Goal: Task Accomplishment & Management: Manage account settings

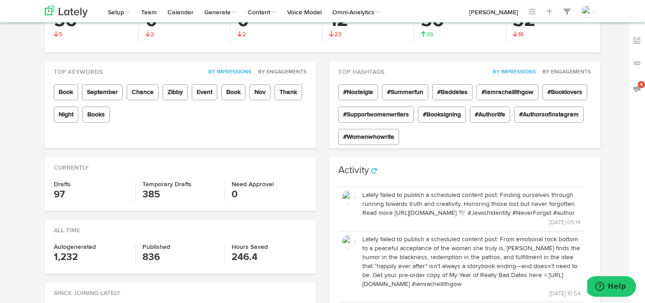
click at [426, 201] on p "Lately failed to publish a scheduled content post: Finding ourselves through ru…" at bounding box center [472, 204] width 218 height 27
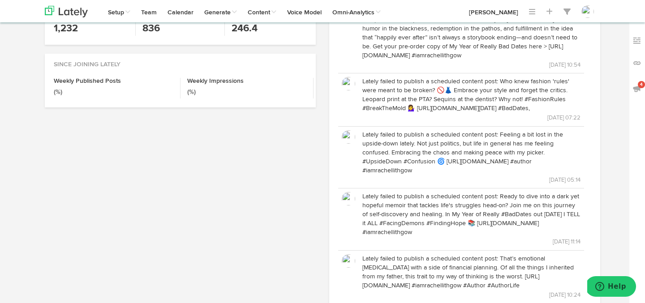
scroll to position [334, 0]
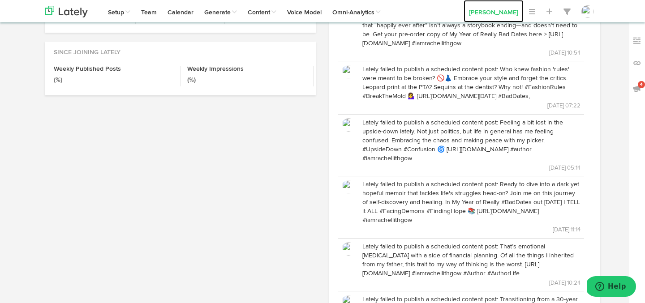
click at [479, 10] on link "[PERSON_NAME]" at bounding box center [494, 11] width 60 height 22
click at [489, 14] on link "[PERSON_NAME]" at bounding box center [494, 11] width 60 height 22
click at [493, 11] on link "[PERSON_NAME]" at bounding box center [494, 11] width 60 height 22
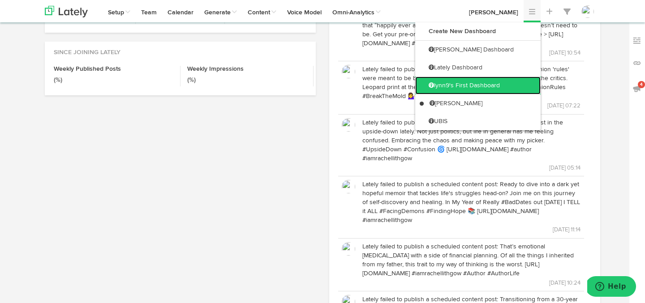
click at [502, 86] on link "lynn9's First Dashboard" at bounding box center [477, 86] width 125 height 18
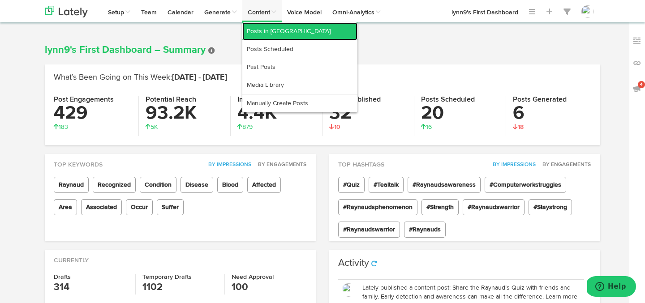
click at [270, 26] on link "Posts in [GEOGRAPHIC_DATA]" at bounding box center [299, 31] width 115 height 18
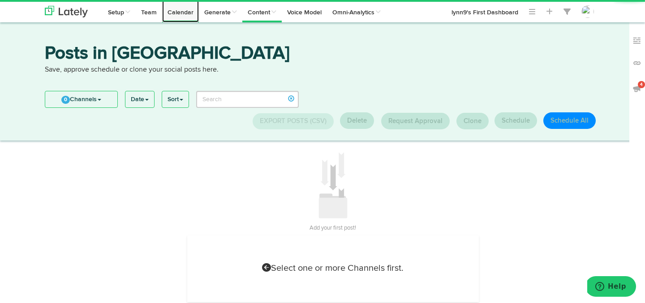
click at [177, 14] on link "Calendar" at bounding box center [180, 11] width 37 height 22
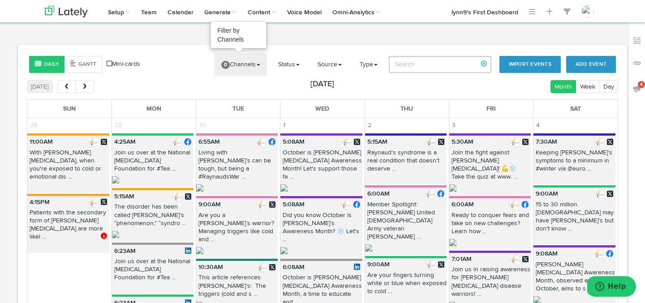
click at [228, 61] on link "0 Channels" at bounding box center [241, 64] width 52 height 22
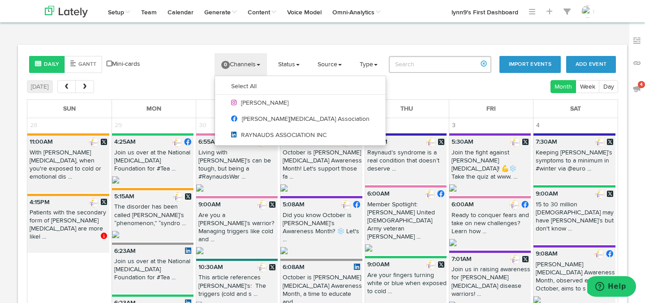
click at [202, 62] on content-filter "0 Channels Select All [PERSON_NAME] [MEDICAL_DATA] Association RAYNAUDS ASSOCIA…" at bounding box center [336, 64] width 315 height 22
click at [314, 38] on body "Channels Create Generate Pipeline Team Basic Analytics (limited on mobile) Dash…" at bounding box center [322, 208] width 645 height 416
click at [301, 45] on div "Daily [PERSON_NAME] Mini-cards Add Event Import Events 0 Channels Select All [P…" at bounding box center [323, 195] width 610 height 300
click at [248, 69] on link "0 Channels" at bounding box center [241, 64] width 52 height 22
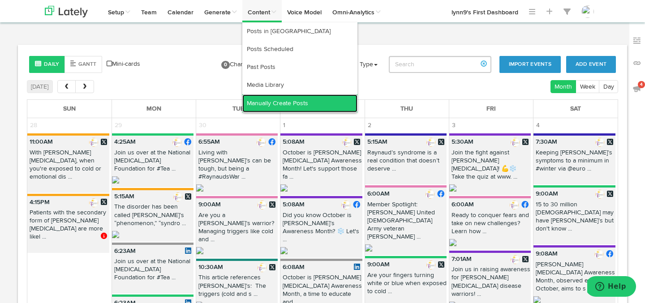
click at [266, 102] on link "Manually Create Posts" at bounding box center [299, 104] width 115 height 18
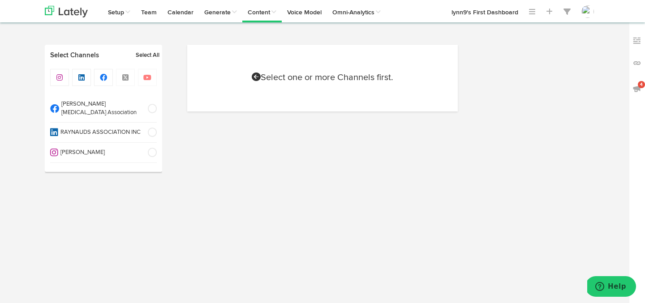
click at [147, 105] on span at bounding box center [149, 108] width 15 height 9
select select "11"
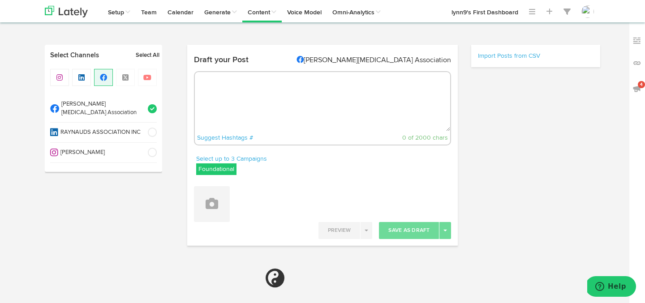
click at [239, 106] on textarea at bounding box center [323, 101] width 256 height 59
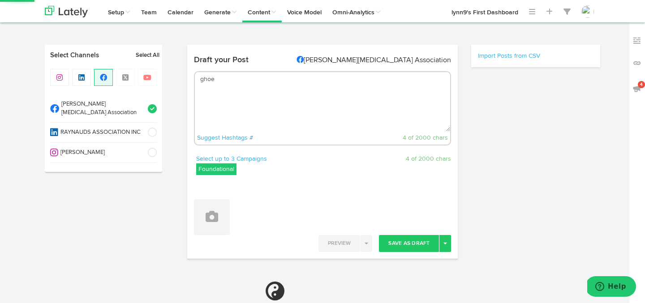
type textarea "ghoen"
select select "6"
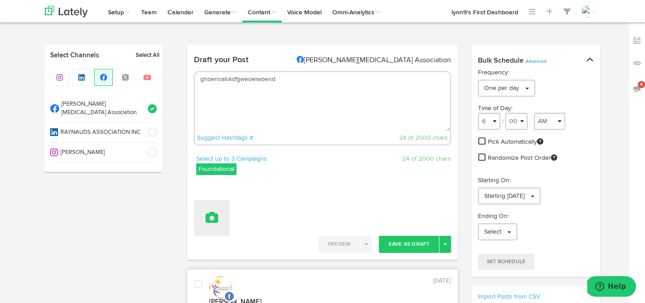
type textarea "ghoensalskdfjjweoeiwoend"
click at [208, 217] on icon at bounding box center [212, 218] width 13 height 13
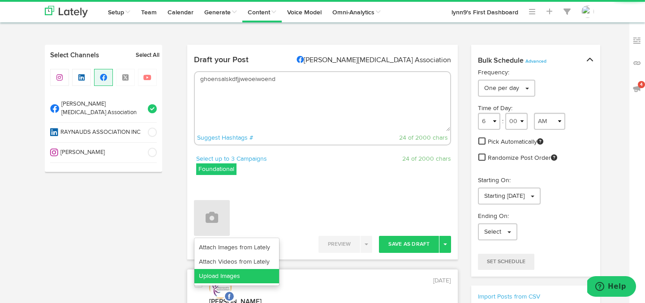
click at [211, 275] on link "Upload Images" at bounding box center [237, 276] width 85 height 14
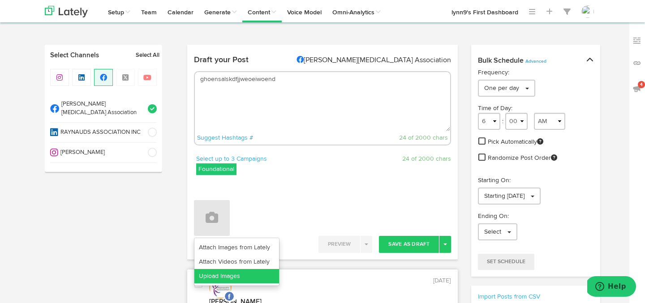
click at [215, 274] on link "Upload Images" at bounding box center [237, 276] width 85 height 14
drag, startPoint x: 280, startPoint y: 78, endPoint x: 203, endPoint y: 78, distance: 76.6
click at [203, 78] on textarea "ghoensalskdfjjweoeiwoend" at bounding box center [323, 101] width 256 height 59
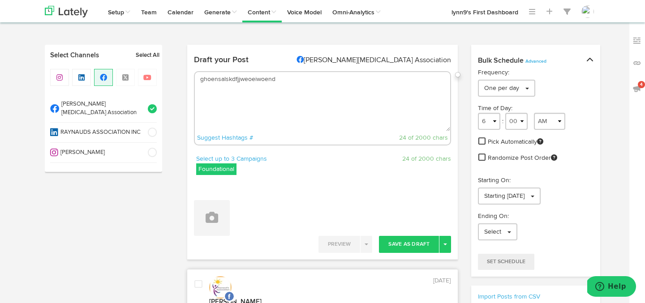
drag, startPoint x: 294, startPoint y: 78, endPoint x: 196, endPoint y: 78, distance: 98.2
click at [196, 78] on textarea "ghoensalskdfjjweoeiwoend" at bounding box center [323, 101] width 256 height 59
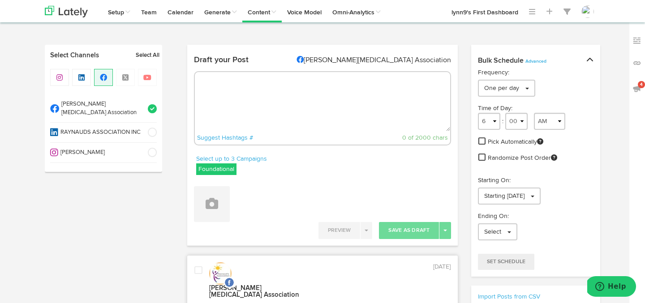
click at [270, 48] on div "Draft your Post [MEDICAL_DATA] Association Suggest Hashtags # 0 of 2000 chars S…" at bounding box center [322, 146] width 271 height 202
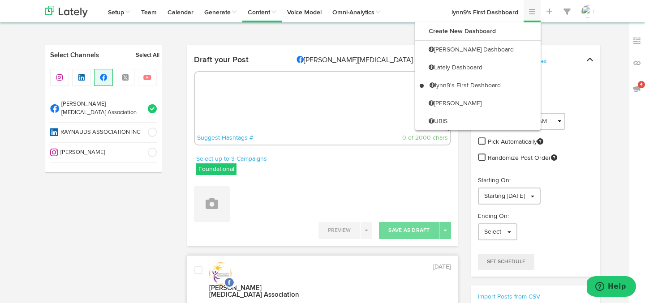
click at [538, 13] on link at bounding box center [532, 11] width 17 height 22
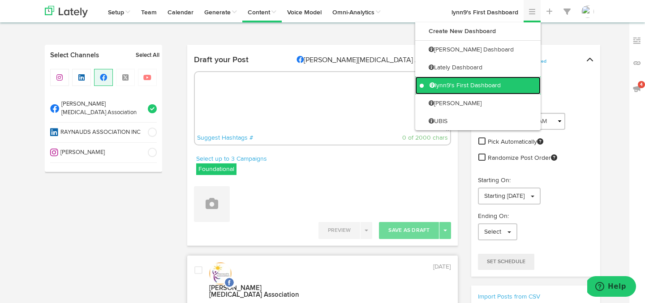
click at [453, 80] on link "lynn9's First Dashboard" at bounding box center [477, 86] width 125 height 18
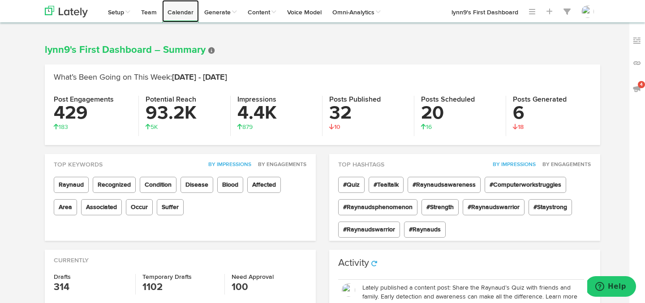
click at [178, 13] on link "Calendar" at bounding box center [180, 11] width 37 height 22
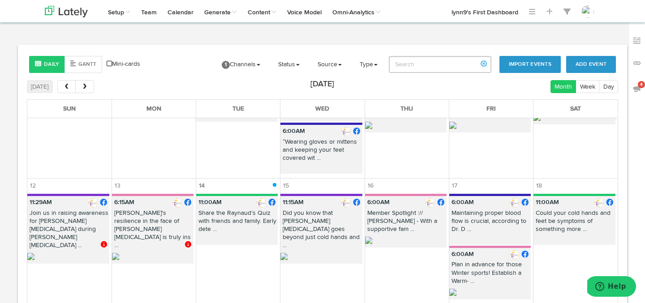
scroll to position [227, 0]
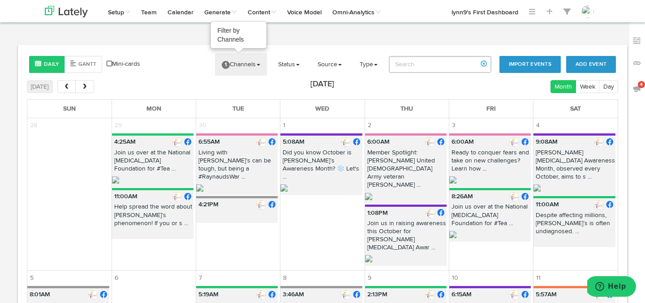
click at [230, 68] on span "1" at bounding box center [226, 65] width 8 height 8
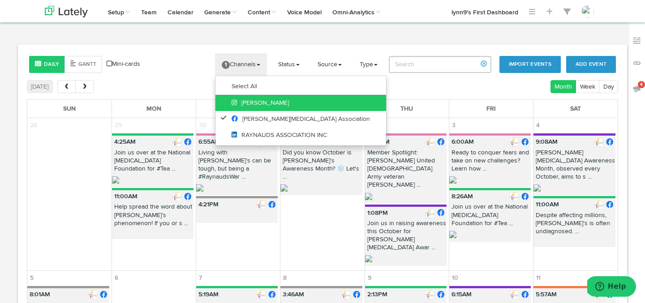
click at [229, 101] on link "[PERSON_NAME]" at bounding box center [301, 103] width 171 height 16
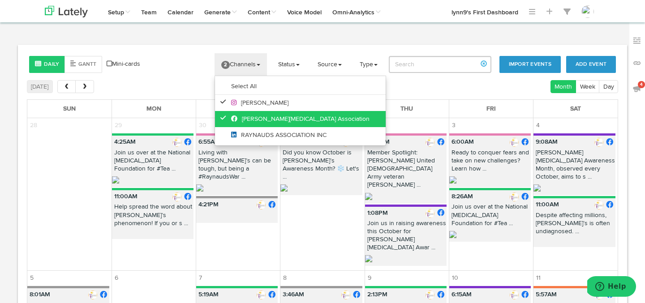
click at [229, 116] on icon at bounding box center [226, 118] width 10 height 6
click at [240, 66] on link "1 Channels" at bounding box center [241, 64] width 52 height 22
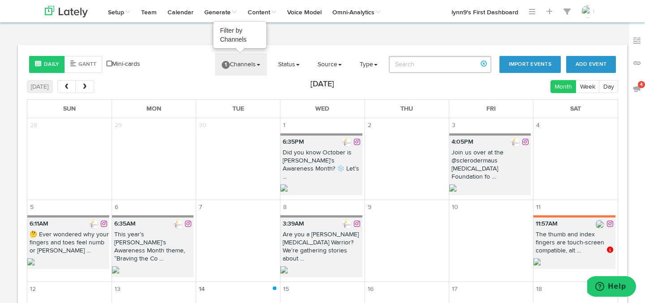
click at [224, 59] on link "1 Channels" at bounding box center [241, 64] width 52 height 22
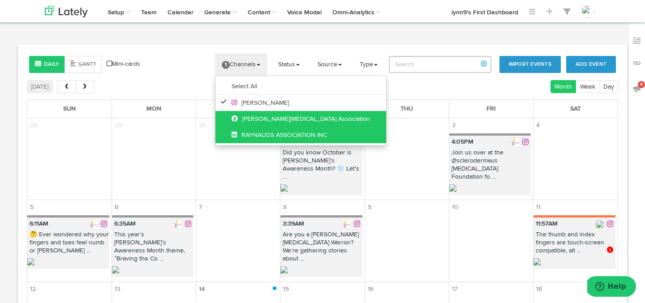
click at [231, 131] on link "RAYNAUDS ASSOCIATION INC" at bounding box center [301, 135] width 171 height 16
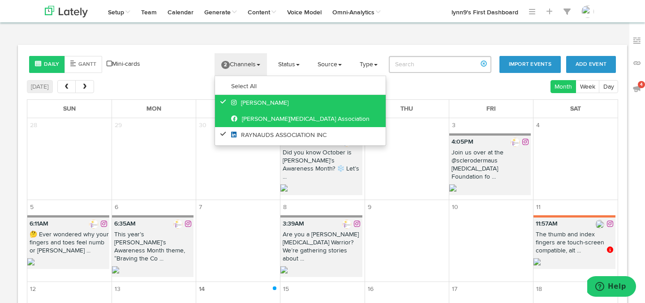
click at [225, 100] on link "[PERSON_NAME]" at bounding box center [300, 103] width 171 height 16
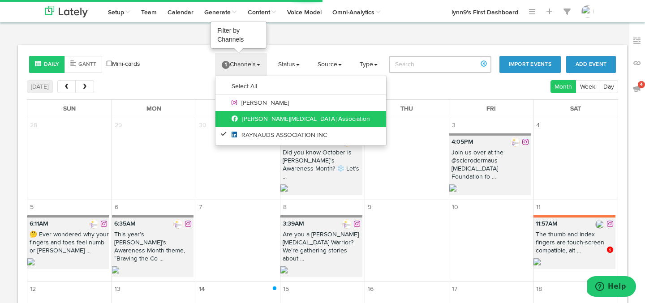
click at [244, 64] on link "1 Channels" at bounding box center [241, 64] width 52 height 22
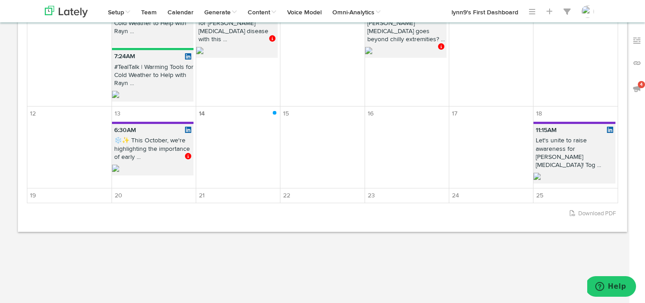
scroll to position [161, 0]
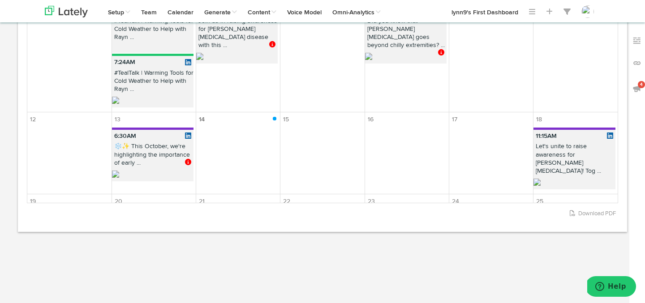
click at [158, 143] on p "❄️✨ This October, we're highlighting the importance of early ..." at bounding box center [153, 157] width 82 height 28
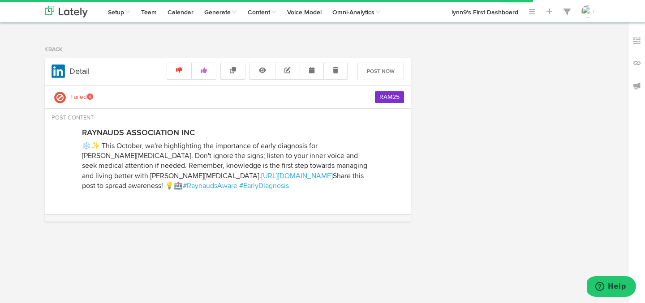
radio input "true"
select select "6"
select select "30"
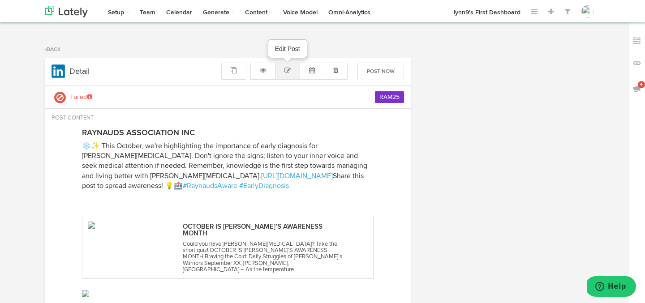
click at [287, 71] on icon at bounding box center [288, 70] width 6 height 6
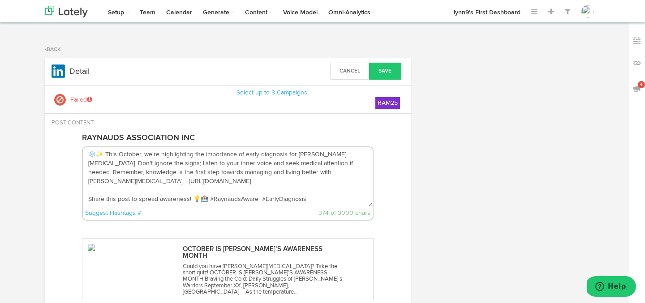
drag, startPoint x: 88, startPoint y: 154, endPoint x: 190, endPoint y: 212, distance: 116.4
click at [190, 212] on div "❄️✨ This October, we're highlighting the importance of early diagnosis for Rayn…" at bounding box center [228, 184] width 292 height 74
click at [379, 71] on button "Save" at bounding box center [385, 71] width 32 height 17
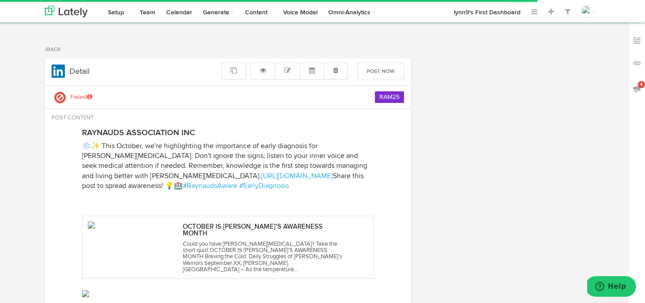
radio input "true"
select select "6"
select select "30"
click at [53, 49] on link "Back" at bounding box center [53, 49] width 16 height 5
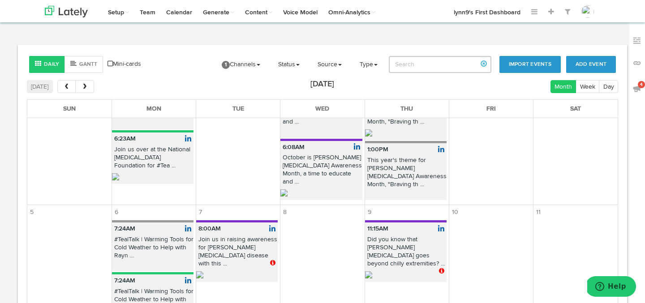
scroll to position [128, 0]
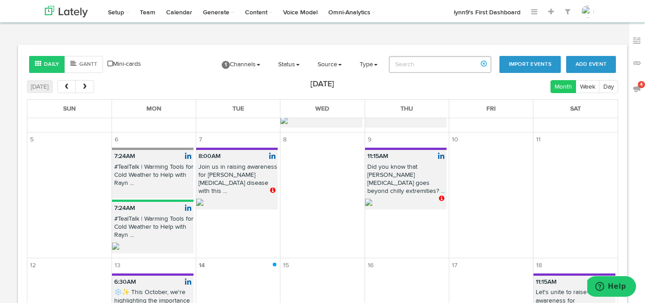
click at [397, 150] on p "11:15AM" at bounding box center [406, 156] width 82 height 13
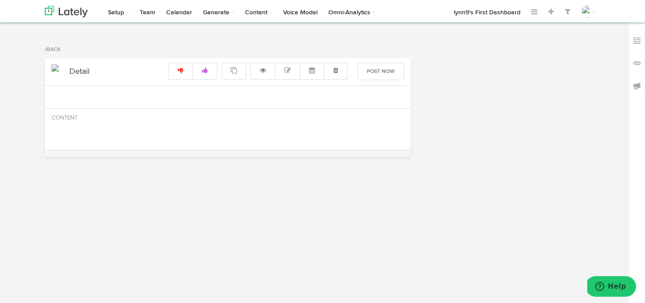
radio input "true"
select select "11"
select select "15"
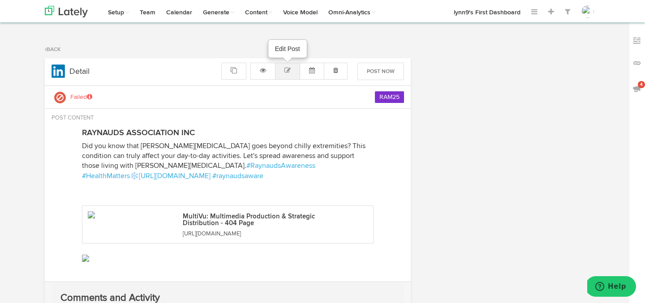
click at [289, 70] on icon at bounding box center [288, 70] width 6 height 6
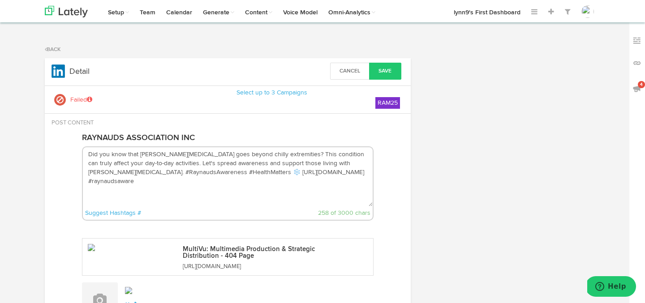
drag, startPoint x: 88, startPoint y: 156, endPoint x: 319, endPoint y: 173, distance: 231.0
click at [319, 173] on textarea "Did you know that Raynaud's goes beyond chilly extremities? This condition can …" at bounding box center [228, 176] width 290 height 59
click at [385, 70] on button "Save" at bounding box center [385, 71] width 32 height 17
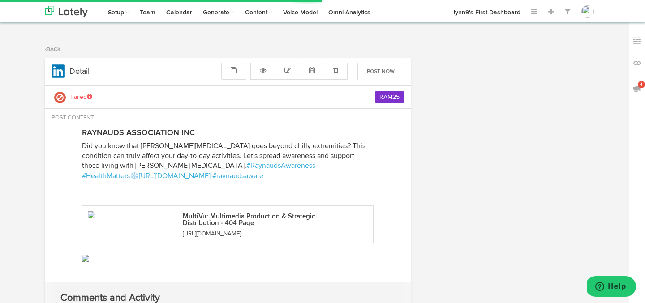
radio input "true"
select select "11"
select select "15"
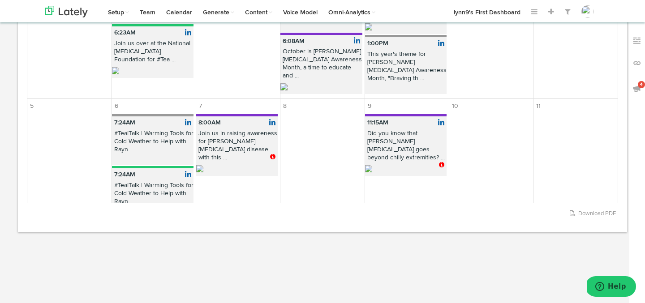
scroll to position [47, 0]
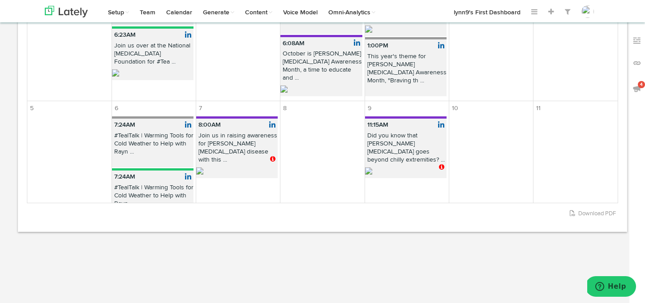
click at [392, 43] on p "1:00PM" at bounding box center [406, 45] width 82 height 13
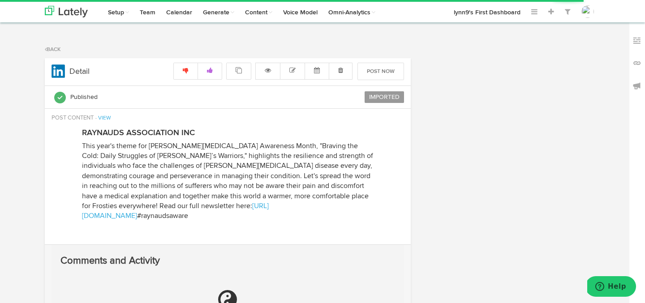
radio input "true"
select select "PM"
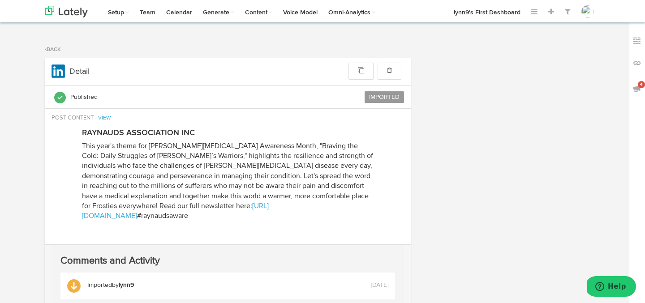
drag, startPoint x: 83, startPoint y: 145, endPoint x: 281, endPoint y: 213, distance: 209.1
click at [281, 213] on div "RAYNAUDS ASSOCIATION INC RAYNAUDS ASSOCIATION INC This year's theme for Raynaud…" at bounding box center [227, 179] width 305 height 104
copy p "This year's theme for Raynaud's Awareness Month, "Braving the Cold: Daily Strug…"
click at [268, 103] on div "Published IMPORTED" at bounding box center [228, 97] width 366 height 23
click at [55, 51] on link "Back" at bounding box center [53, 49] width 16 height 5
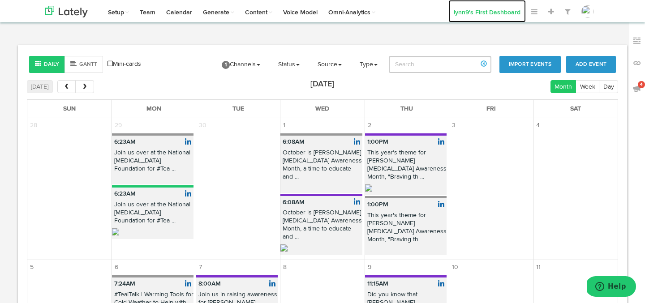
click at [460, 11] on link "lynn9's First Dashboard" at bounding box center [488, 11] width 78 height 22
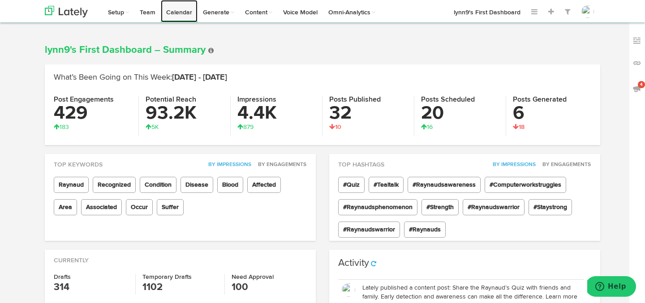
click at [173, 12] on link "Calendar" at bounding box center [179, 11] width 37 height 22
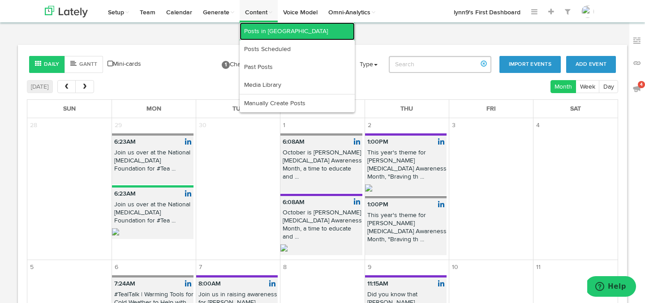
click at [263, 28] on link "Posts in [GEOGRAPHIC_DATA]" at bounding box center [297, 31] width 115 height 18
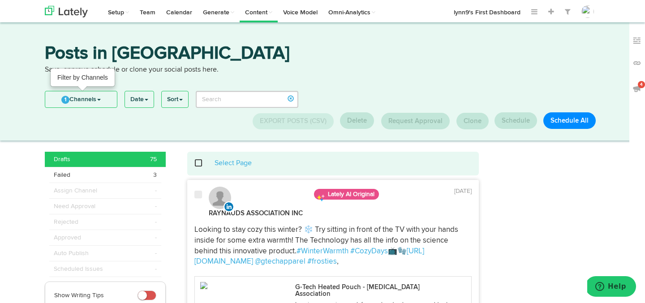
click at [64, 97] on span "1" at bounding box center [65, 100] width 8 height 8
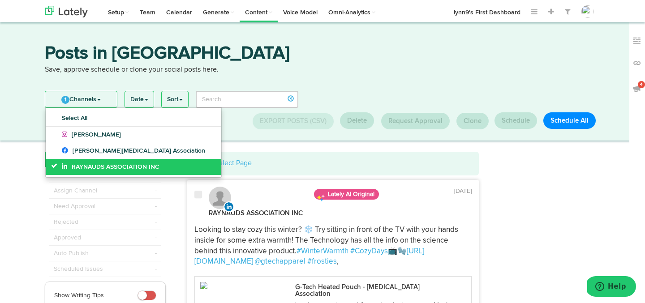
click at [52, 166] on icon at bounding box center [56, 166] width 11 height 6
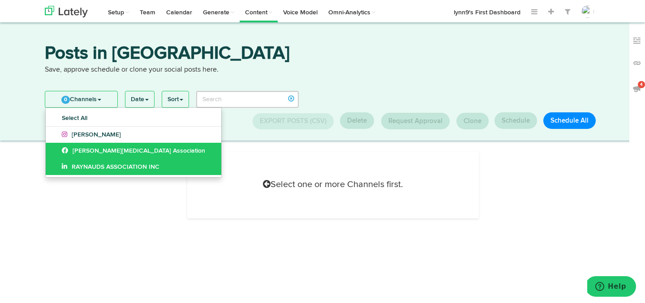
click at [54, 152] on link "[PERSON_NAME][MEDICAL_DATA] Association" at bounding box center [134, 151] width 176 height 16
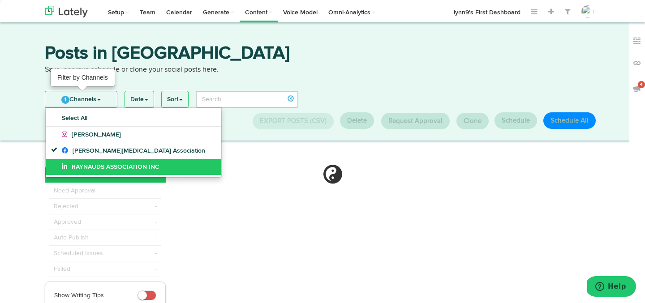
click at [81, 100] on link "1 Channels" at bounding box center [81, 99] width 72 height 16
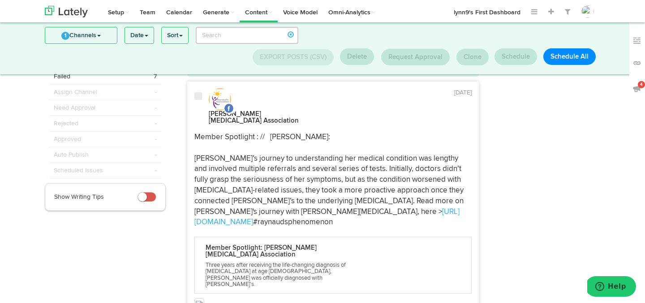
scroll to position [41, 0]
drag, startPoint x: 193, startPoint y: 121, endPoint x: 429, endPoint y: 198, distance: 248.0
click at [429, 198] on div "Member Spotlight : // Monika Hilton: Monika’s journey to understanding her medi…" at bounding box center [333, 181] width 291 height 96
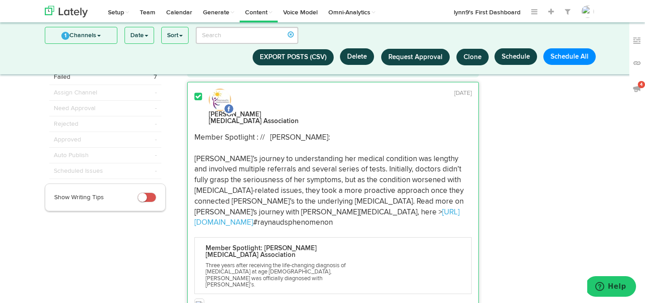
copy p "Member Spotlight : // Monika Hilton: Monika’s journey to understanding her medi…"
